Goal: Task Accomplishment & Management: Complete application form

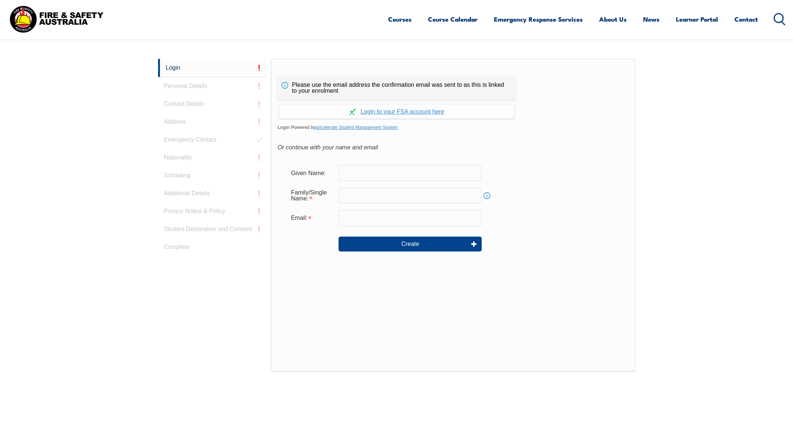
scroll to position [199, 0]
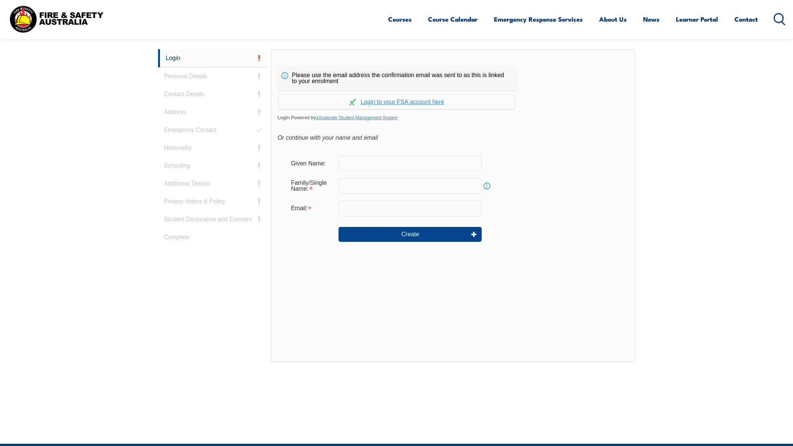
click at [402, 160] on input "text" at bounding box center [409, 163] width 143 height 16
type input "d"
type input "[PERSON_NAME]"
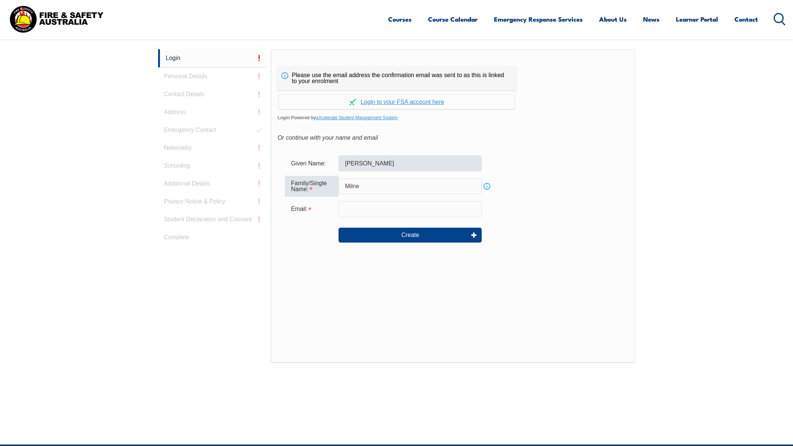
type input "Milne"
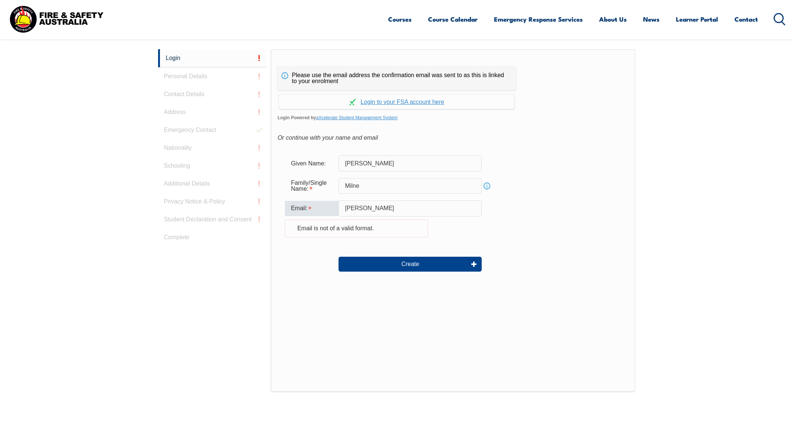
type input "[PERSON_NAME][EMAIL_ADDRESS][PERSON_NAME][DOMAIN_NAME]"
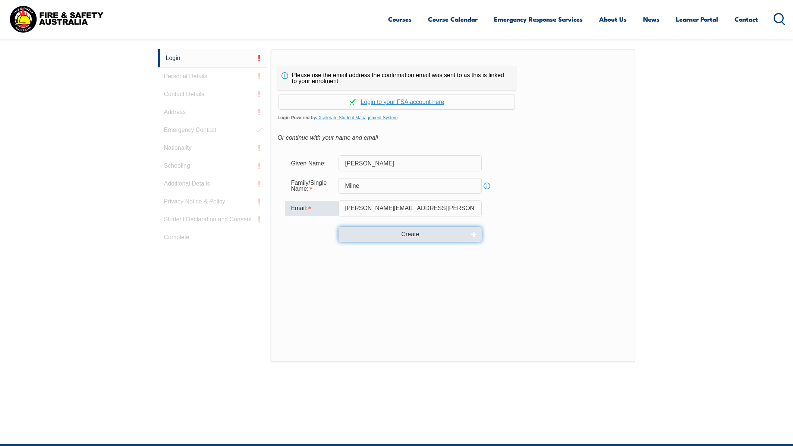
click at [418, 234] on button "Create" at bounding box center [409, 234] width 143 height 15
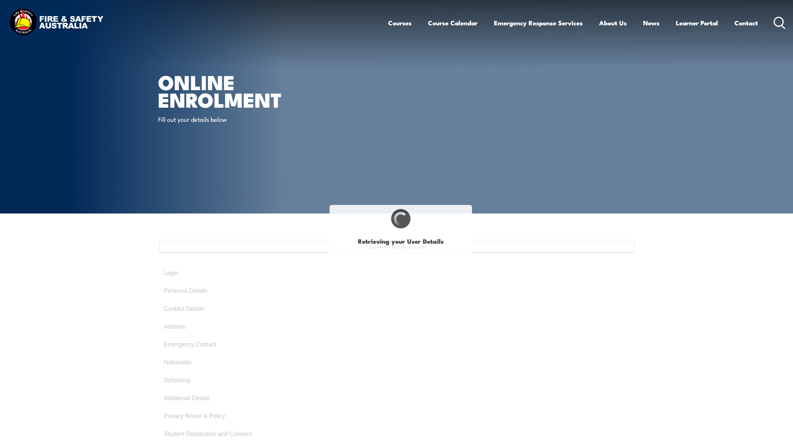
select select "Mr"
type input "[PERSON_NAME]"
type input "Milne"
type input "[DATE]"
type input "LA9QJGHD9B"
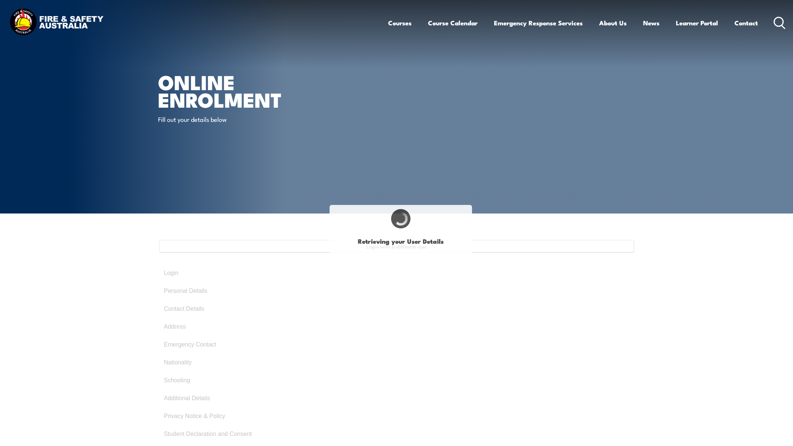
select select "M"
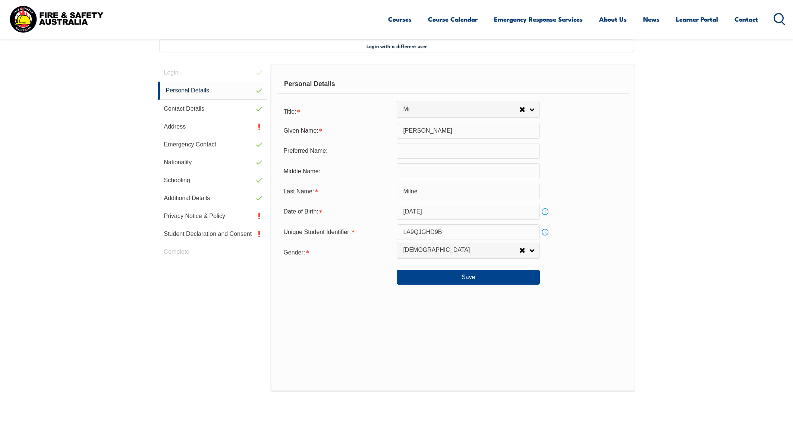
scroll to position [203, 0]
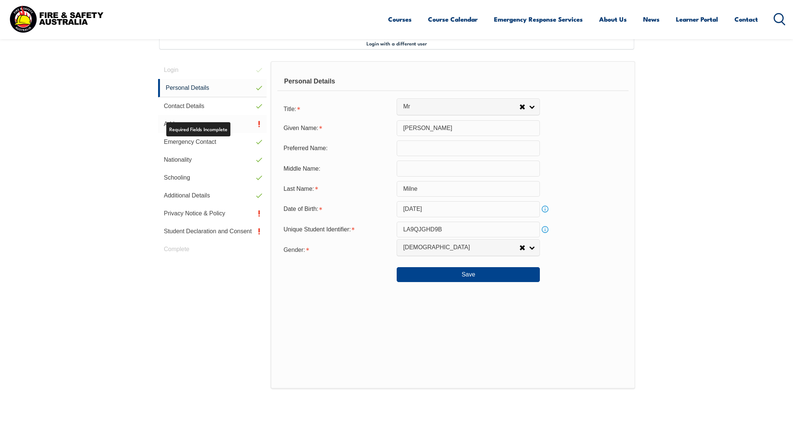
click at [218, 130] on link "Address" at bounding box center [212, 124] width 109 height 18
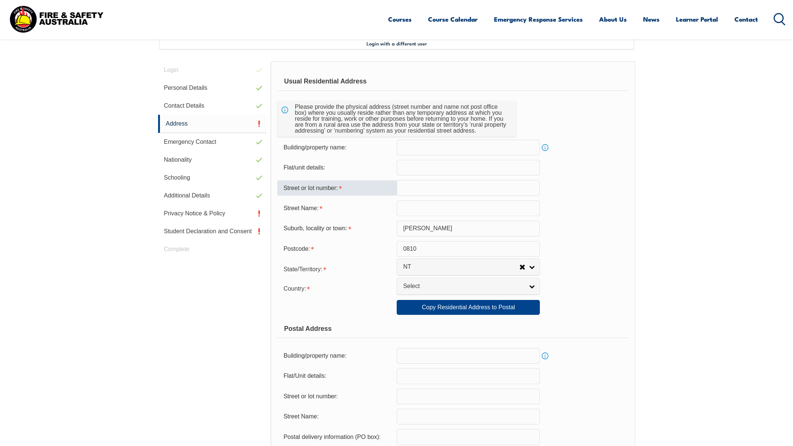
click at [435, 187] on input "text" at bounding box center [468, 188] width 143 height 16
type input "36"
click at [425, 211] on input "text" at bounding box center [468, 209] width 143 height 16
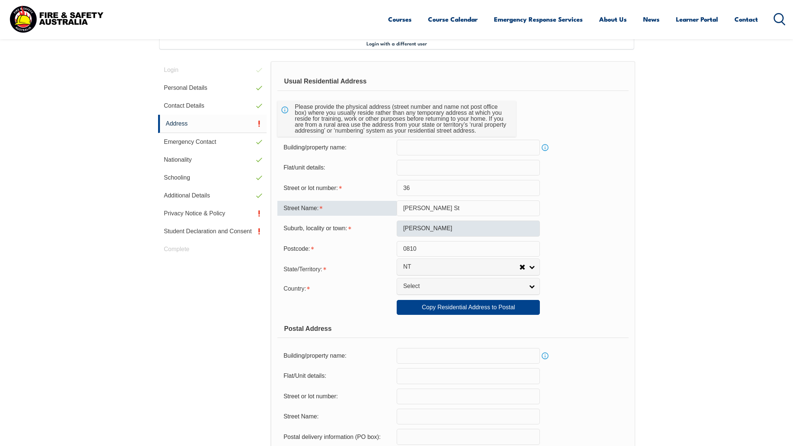
type input "Rattray St"
click at [443, 226] on input "Lyons" at bounding box center [468, 229] width 143 height 16
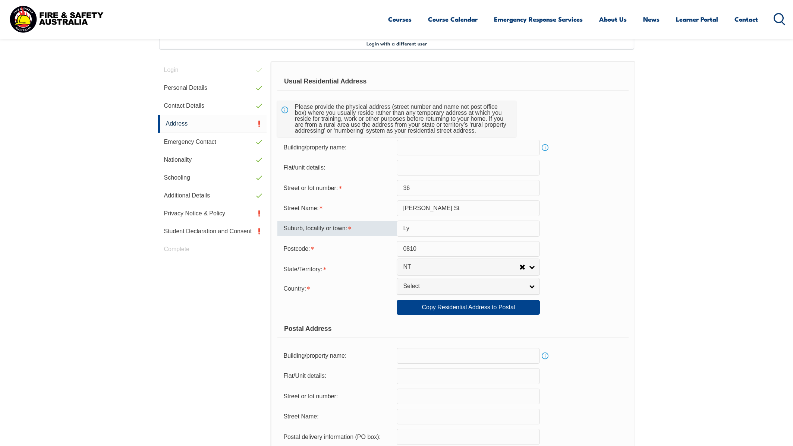
type input "L"
type input "n"
type input "Nakara"
click at [450, 283] on span "Select" at bounding box center [463, 287] width 121 height 8
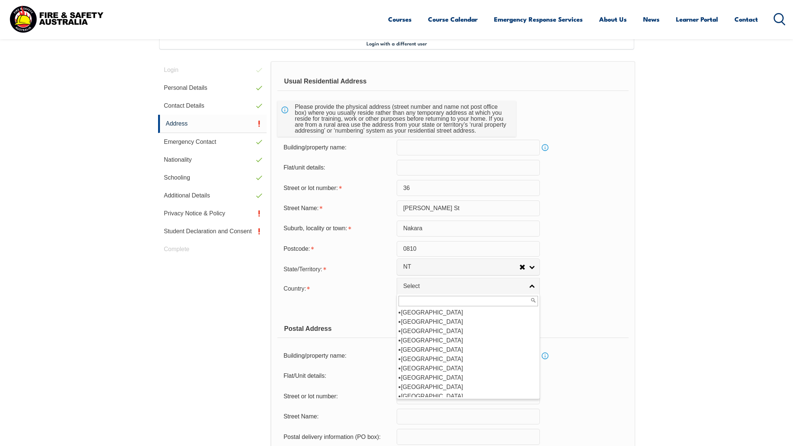
scroll to position [112, 0]
click at [429, 322] on li "Australia" at bounding box center [468, 321] width 139 height 9
select select "1101"
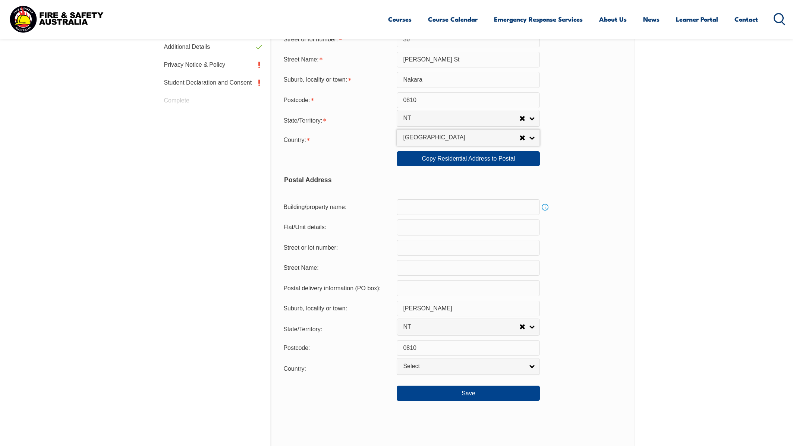
scroll to position [352, 0]
click at [426, 290] on input "text" at bounding box center [468, 288] width 143 height 16
click at [461, 291] on input "PO Box" at bounding box center [468, 288] width 143 height 16
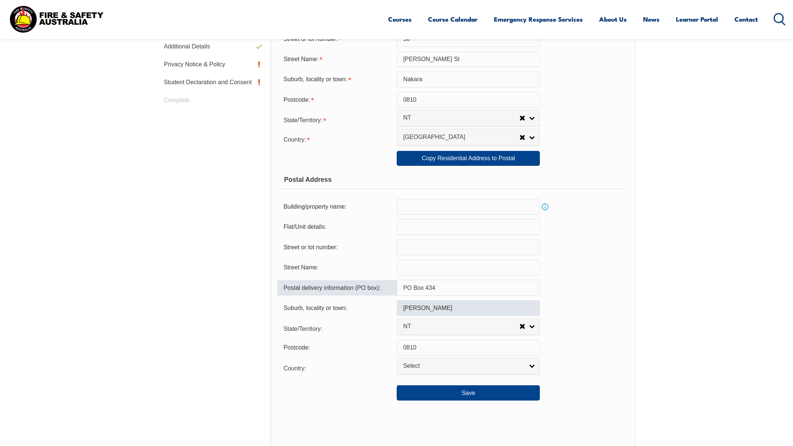
type input "PO Box 434"
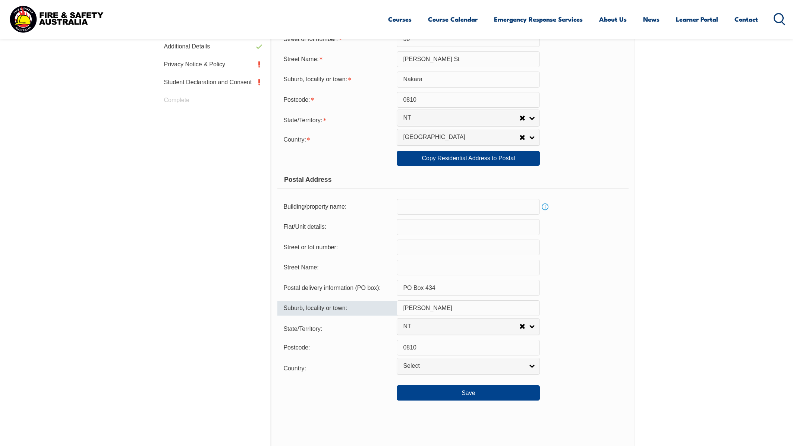
drag, startPoint x: 429, startPoint y: 308, endPoint x: 400, endPoint y: 305, distance: 29.5
click at [400, 305] on input "Lyons" at bounding box center [468, 308] width 143 height 16
type input "Karama"
click at [441, 350] on input "0810" at bounding box center [468, 348] width 143 height 16
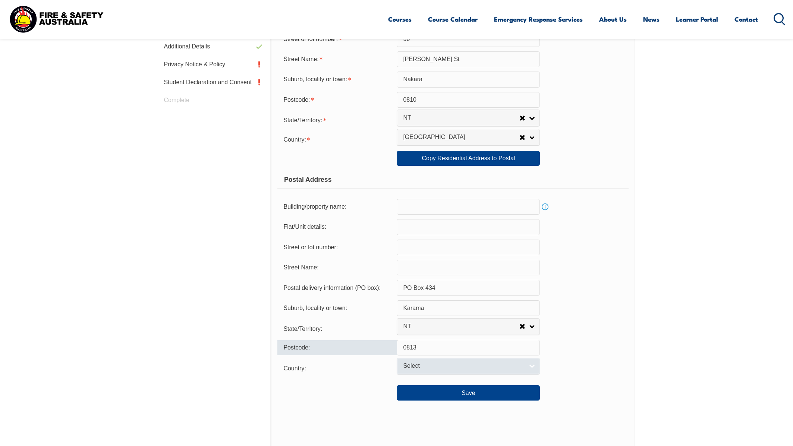
type input "0813"
click at [405, 364] on span "Select" at bounding box center [463, 366] width 121 height 8
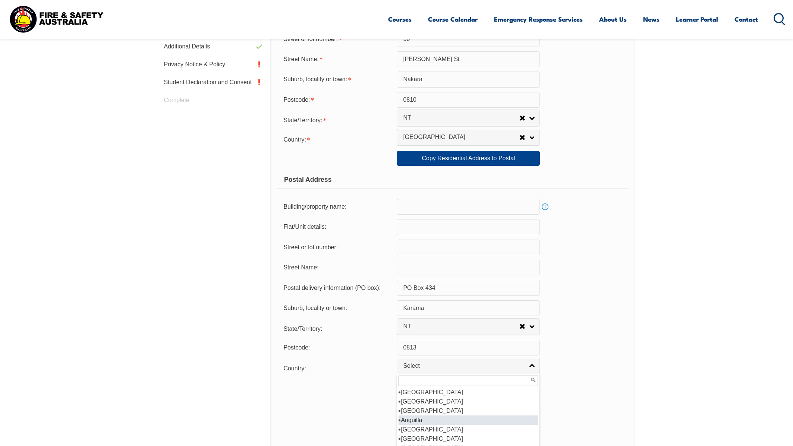
scroll to position [75, 0]
click at [423, 437] on li "Australia" at bounding box center [468, 438] width 139 height 9
select select "1101"
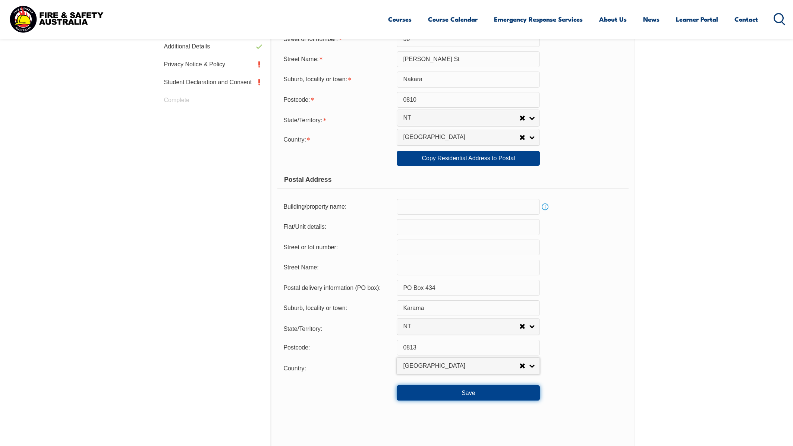
click at [485, 391] on button "Save" at bounding box center [468, 392] width 143 height 15
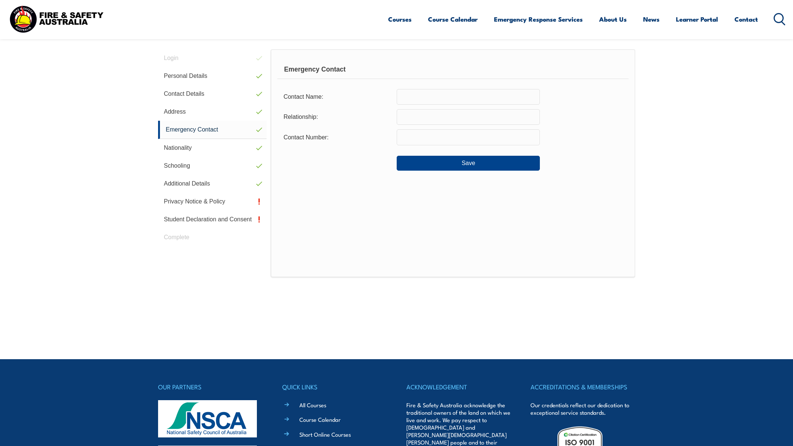
scroll to position [203, 0]
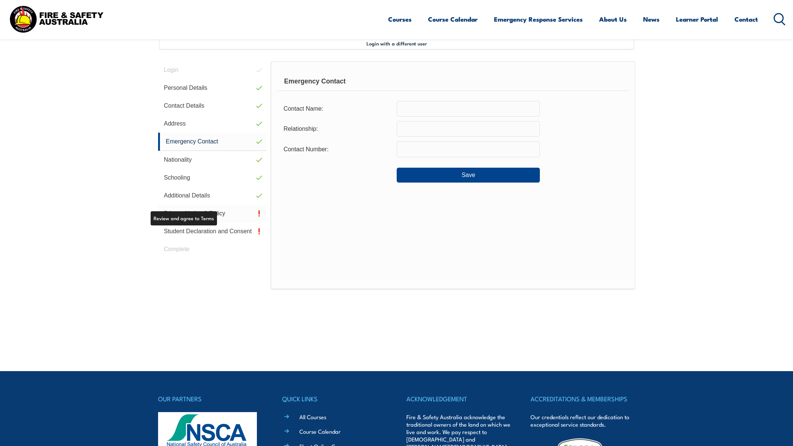
click at [203, 217] on link "Privacy Notice & Policy" at bounding box center [212, 214] width 109 height 18
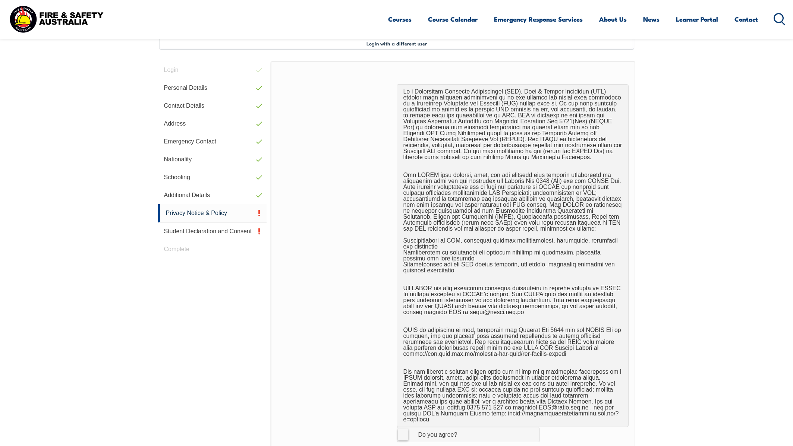
click at [404, 430] on label "I Agree Do you agree?" at bounding box center [468, 434] width 143 height 15
click at [463, 430] on input "I Agree Do you agree?" at bounding box center [469, 435] width 13 height 14
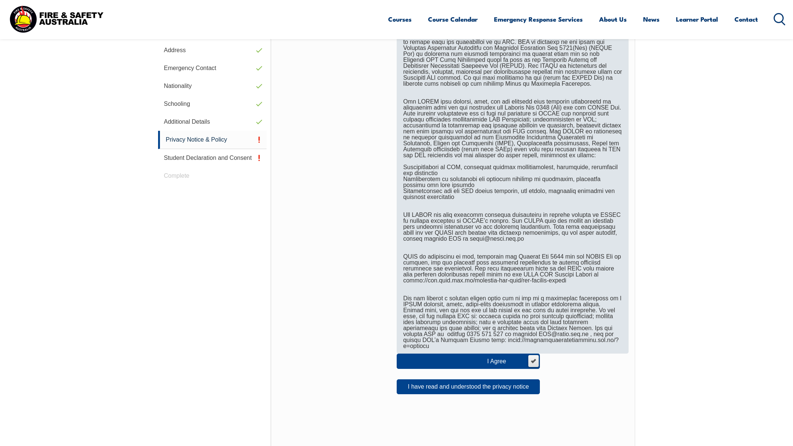
scroll to position [315, 0]
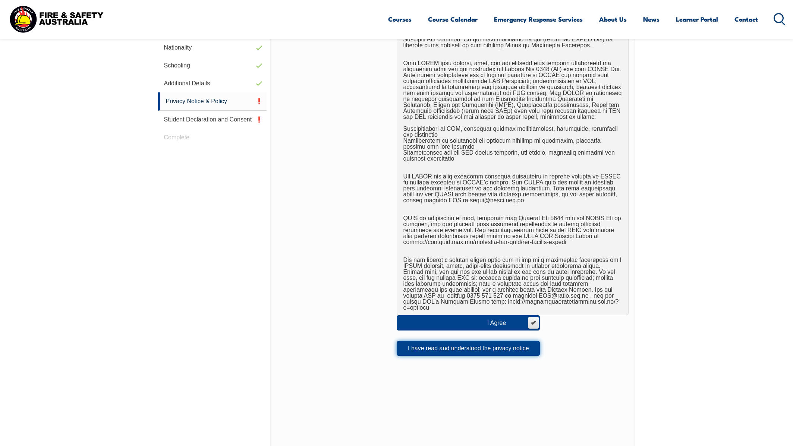
click at [491, 343] on button "I have read and understood the privacy notice" at bounding box center [468, 348] width 143 height 15
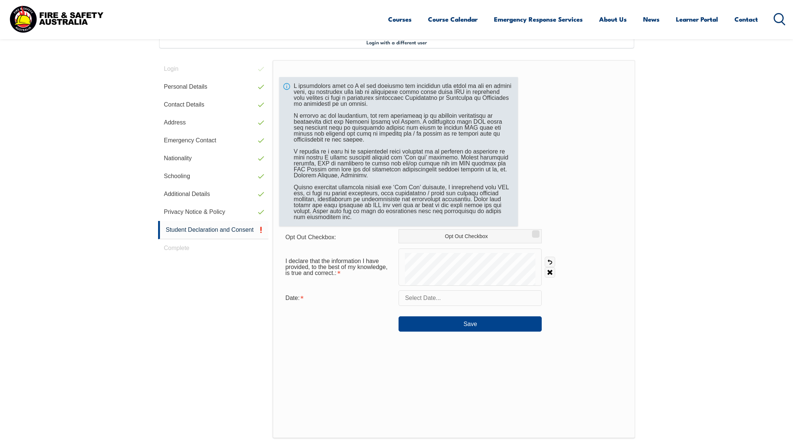
scroll to position [203, 0]
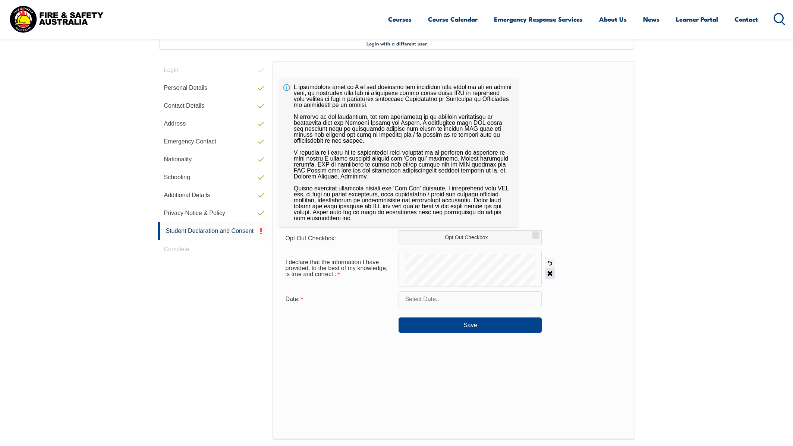
click at [551, 276] on link "Clear" at bounding box center [550, 273] width 10 height 10
click at [470, 297] on input "text" at bounding box center [470, 300] width 143 height 16
click at [459, 372] on span "13" at bounding box center [456, 373] width 15 height 15
type input "August 13, 2025"
click at [474, 327] on button "Save" at bounding box center [470, 325] width 143 height 15
